Goal: Task Accomplishment & Management: Manage account settings

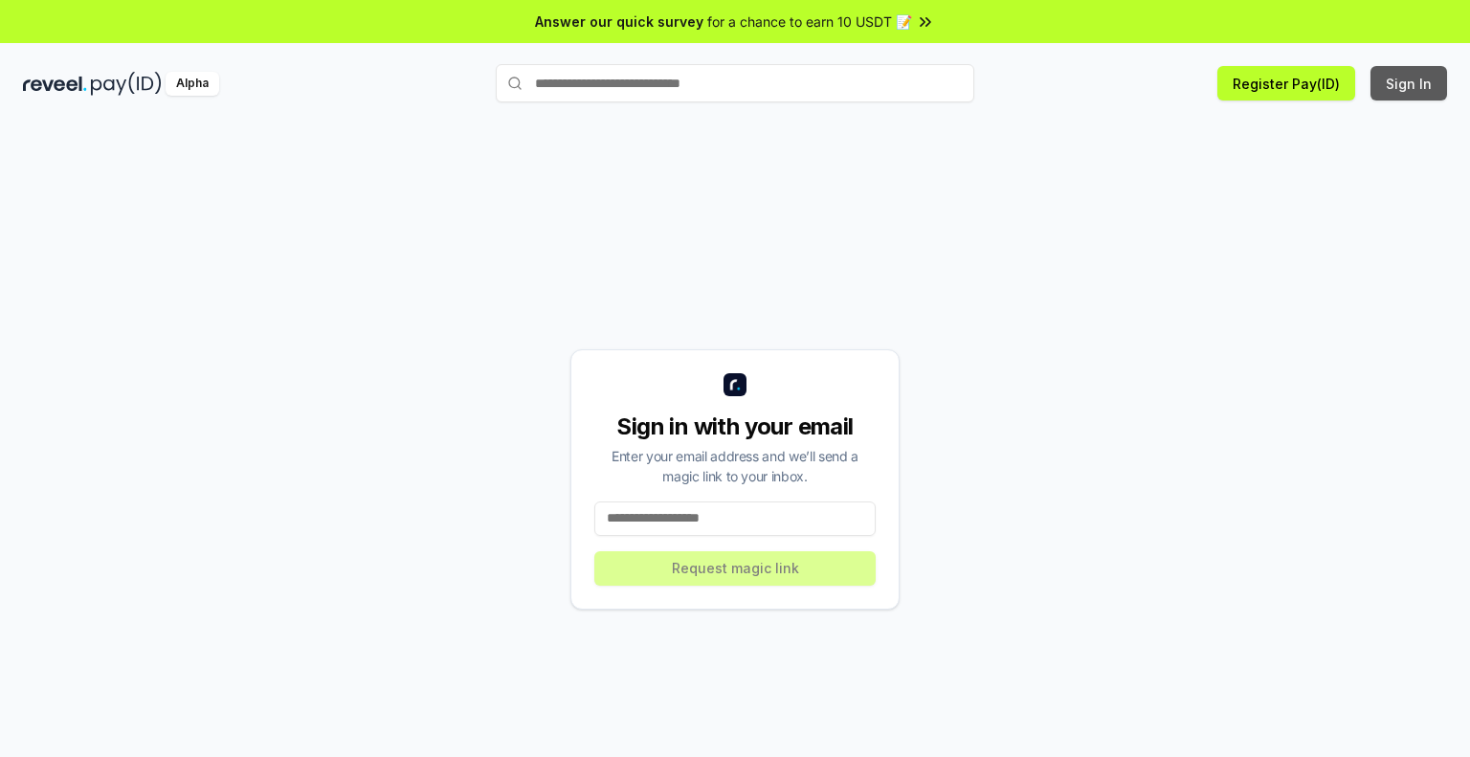
click at [1421, 76] on button "Sign In" at bounding box center [1408, 83] width 77 height 34
click at [1275, 90] on button "Register Pay(ID)" at bounding box center [1286, 83] width 138 height 34
click at [811, 503] on input at bounding box center [734, 518] width 281 height 34
click at [620, 509] on input at bounding box center [734, 518] width 281 height 34
paste input "**********"
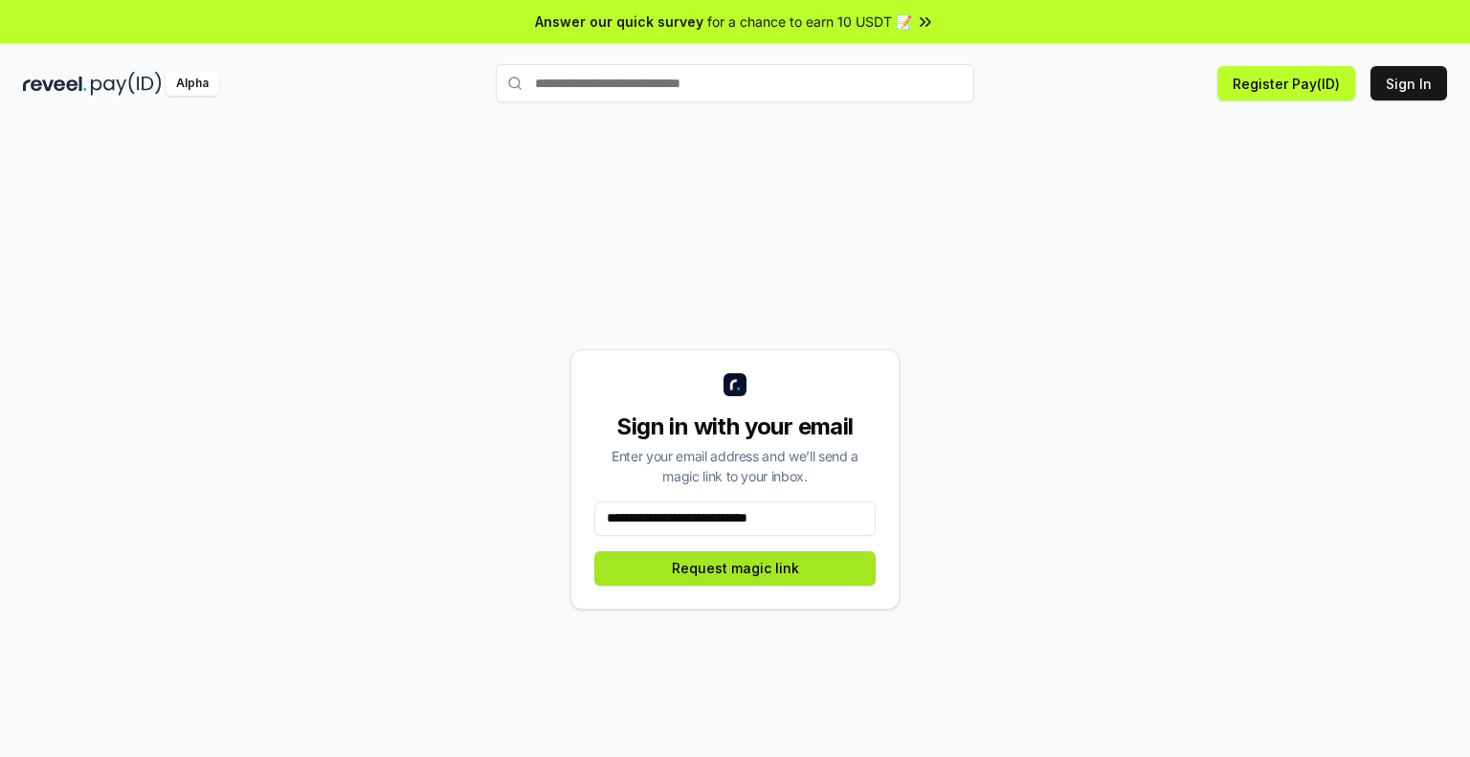
type input "**********"
click at [842, 569] on button "Request magic link" at bounding box center [734, 568] width 281 height 34
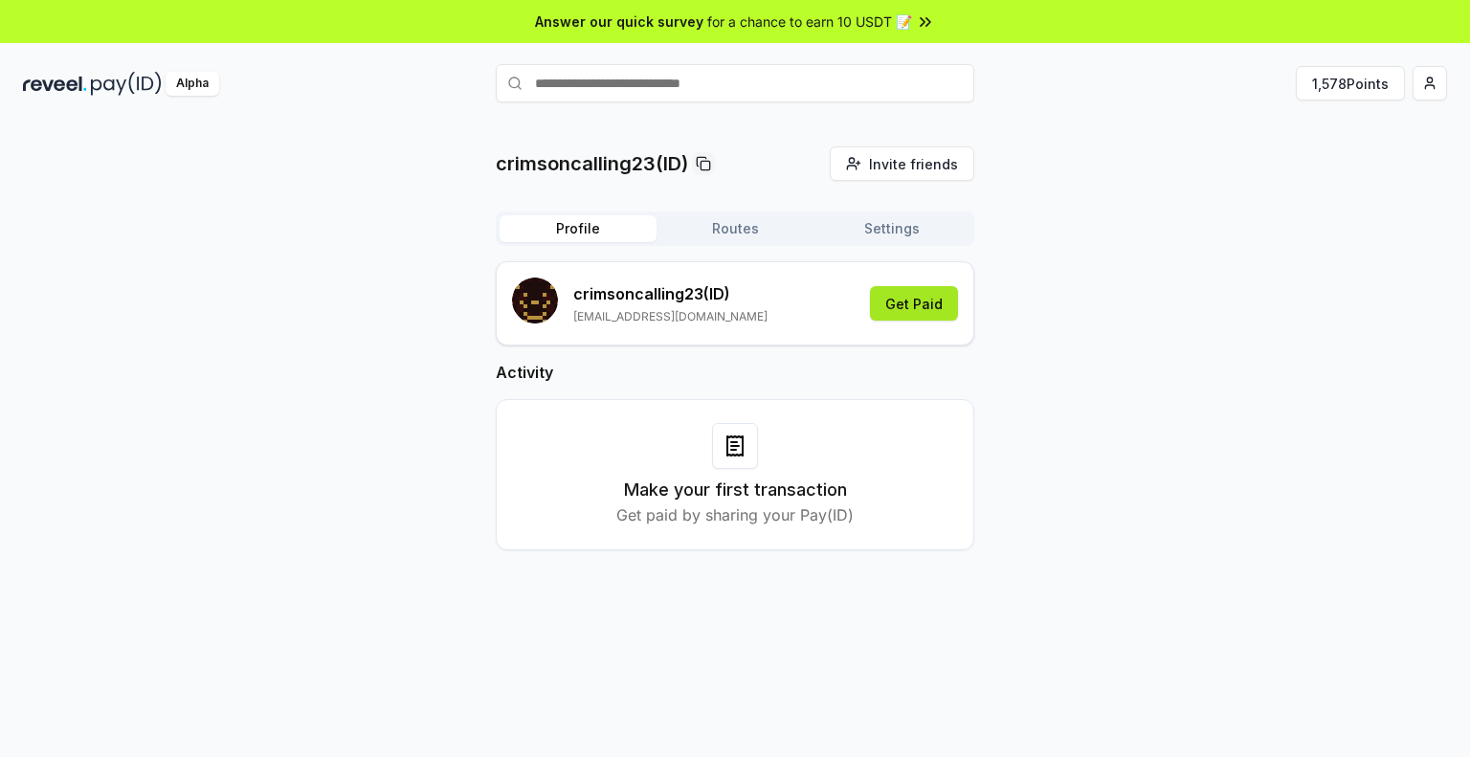
click at [924, 300] on button "Get Paid" at bounding box center [914, 303] width 88 height 34
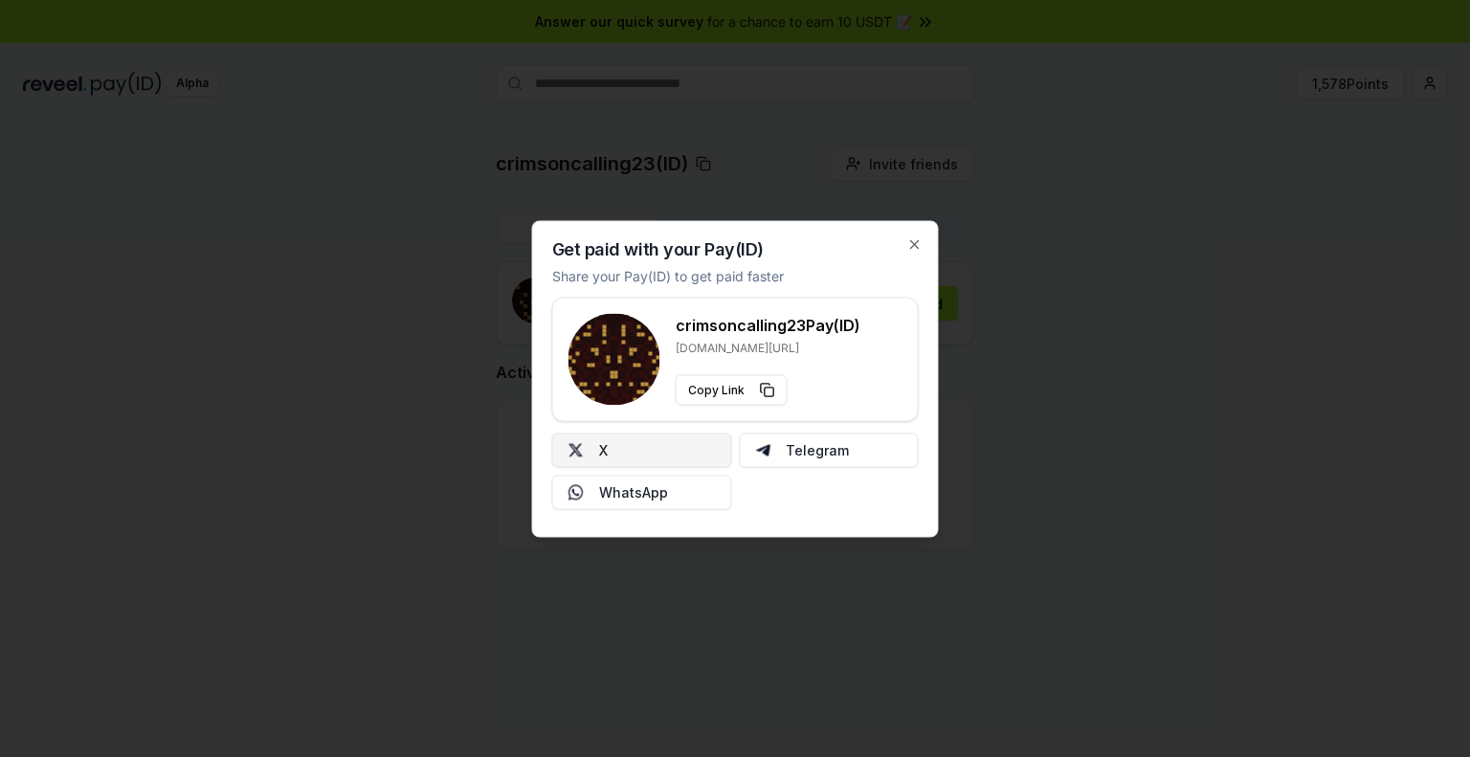
click at [589, 446] on button "X" at bounding box center [642, 450] width 180 height 34
click at [445, 325] on div at bounding box center [735, 378] width 1470 height 757
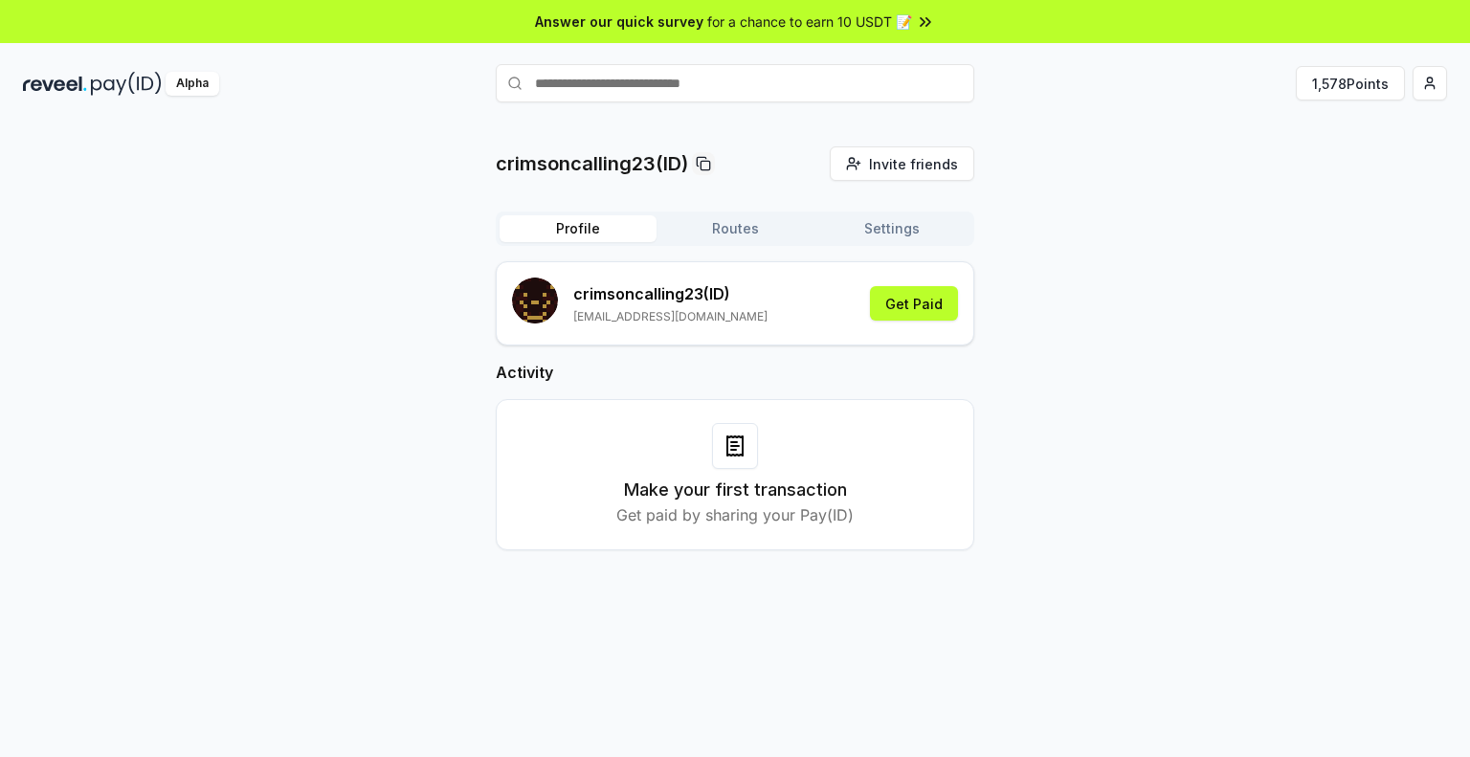
click at [911, 240] on button "Settings" at bounding box center [891, 228] width 157 height 27
